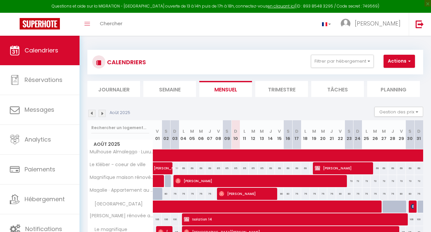
select select
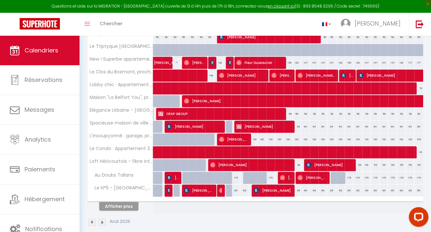
scroll to position [207, 0]
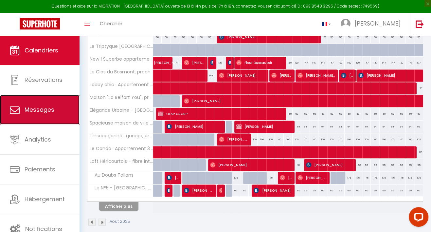
click at [35, 110] on span "Messages" at bounding box center [40, 109] width 30 height 8
select select "message"
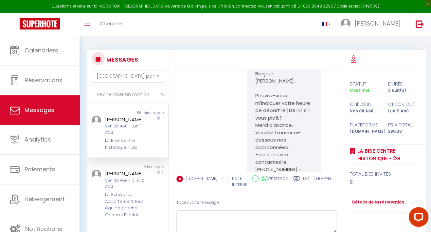
scroll to position [36, 0]
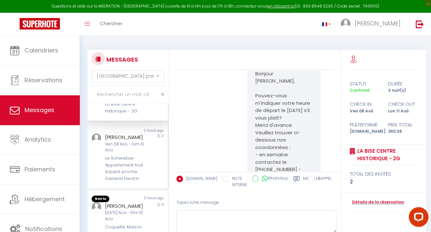
click at [142, 169] on div "[PERSON_NAME] Ven 08 Aoû - Dim 10 Aoû Le Schweitzer · Appartement tout équipé p…" at bounding box center [124, 157] width 47 height 48
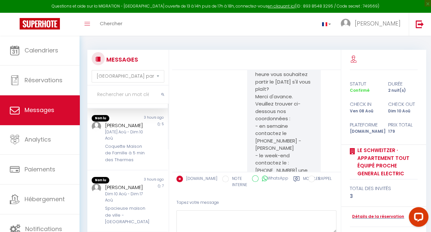
scroll to position [145, 0]
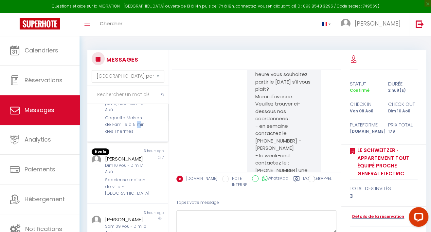
click at [130, 134] on div "Coquette Maison de Famille à 5 min des Thermes" at bounding box center [126, 125] width 43 height 20
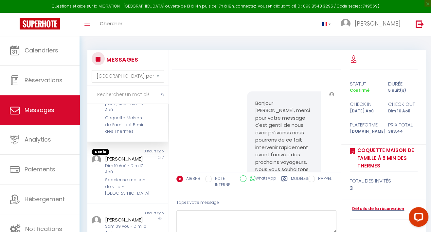
scroll to position [3947, 0]
click at [120, 175] on div "Dim 10 Aoû - Dim 17 Aoû" at bounding box center [126, 169] width 43 height 12
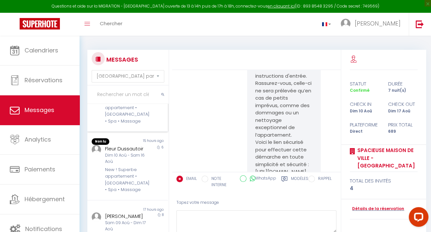
scroll to position [289, 0]
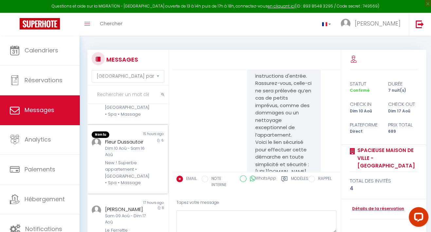
click at [137, 186] on div "New ! Superbe appartement • [GEOGRAPHIC_DATA] • Spa • Massage" at bounding box center [126, 172] width 43 height 27
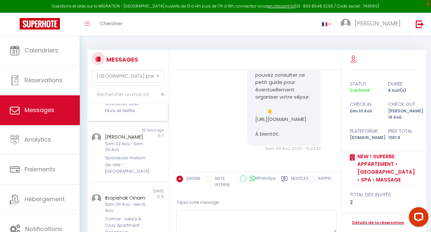
scroll to position [435, 0]
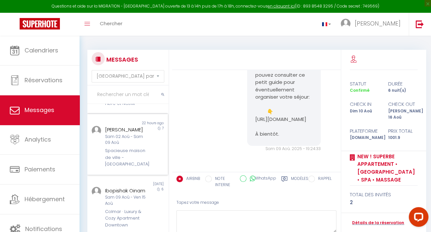
click at [128, 167] on div "Spacieuse maison de ville - [GEOGRAPHIC_DATA]" at bounding box center [126, 157] width 43 height 20
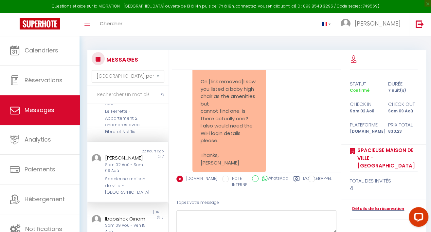
scroll to position [401, 0]
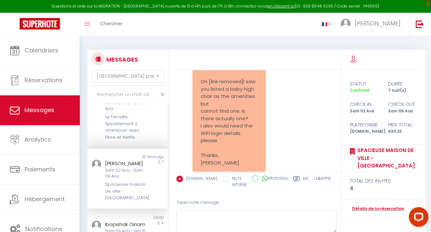
click at [148, 140] on div "8" at bounding box center [158, 116] width 20 height 48
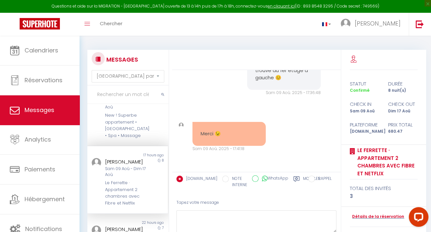
scroll to position [328, 0]
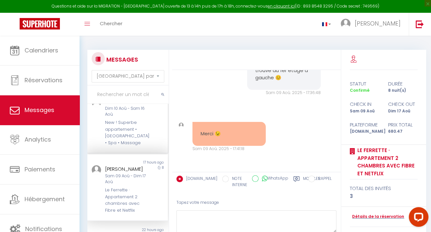
click at [137, 146] on div "New ! Superbe appartement • [GEOGRAPHIC_DATA] • Spa • Massage" at bounding box center [126, 132] width 43 height 27
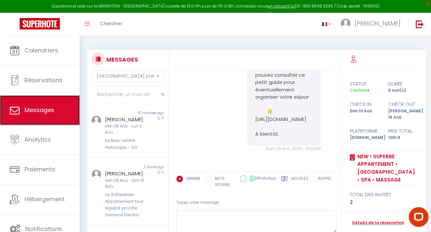
click at [47, 108] on span "Messages" at bounding box center [40, 110] width 30 height 8
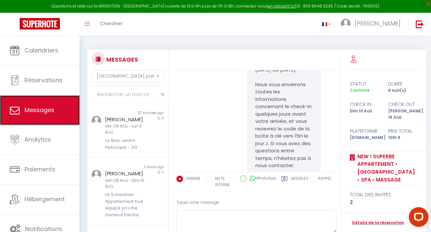
scroll to position [1440, 0]
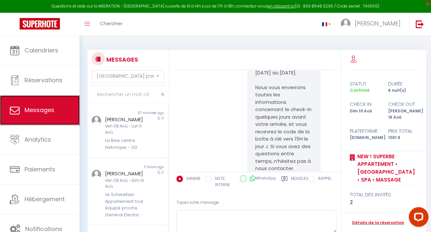
click at [39, 110] on span "Messages" at bounding box center [40, 110] width 30 height 8
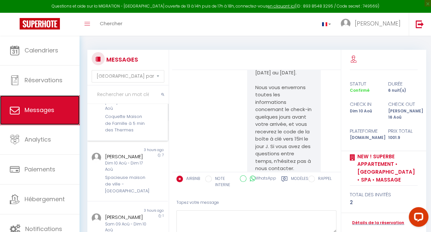
scroll to position [182, 0]
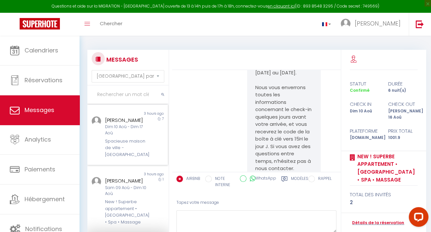
click at [116, 158] on div "Spacieuse maison de ville - [GEOGRAPHIC_DATA]" at bounding box center [126, 148] width 43 height 20
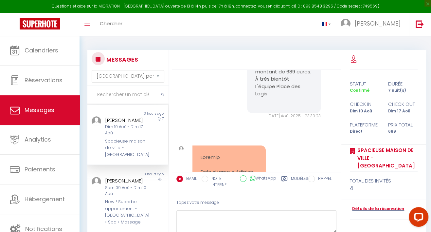
scroll to position [2145, 0]
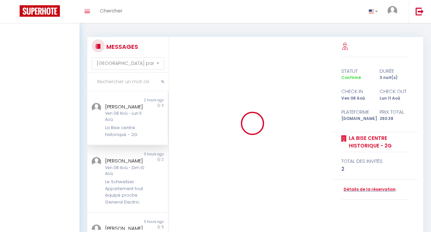
select select "message"
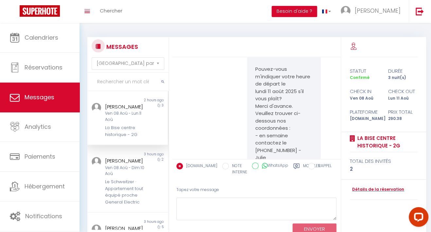
scroll to position [2608, 0]
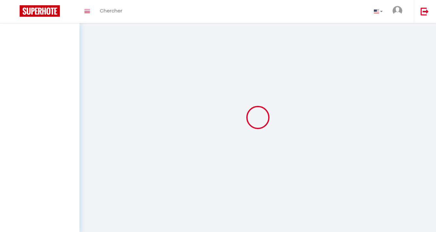
select select "message"
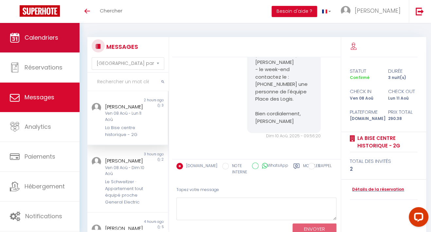
click at [29, 39] on span "Calendriers" at bounding box center [42, 37] width 34 height 8
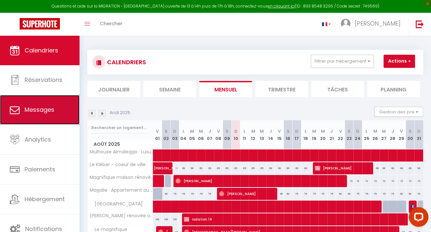
click at [36, 106] on span "Messages" at bounding box center [40, 109] width 30 height 8
select select "message"
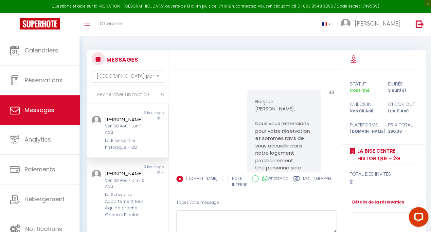
scroll to position [2608, 0]
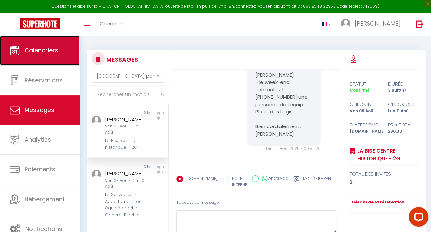
click at [44, 53] on span "Calendriers" at bounding box center [42, 50] width 34 height 8
